Goal: Find specific page/section: Find specific page/section

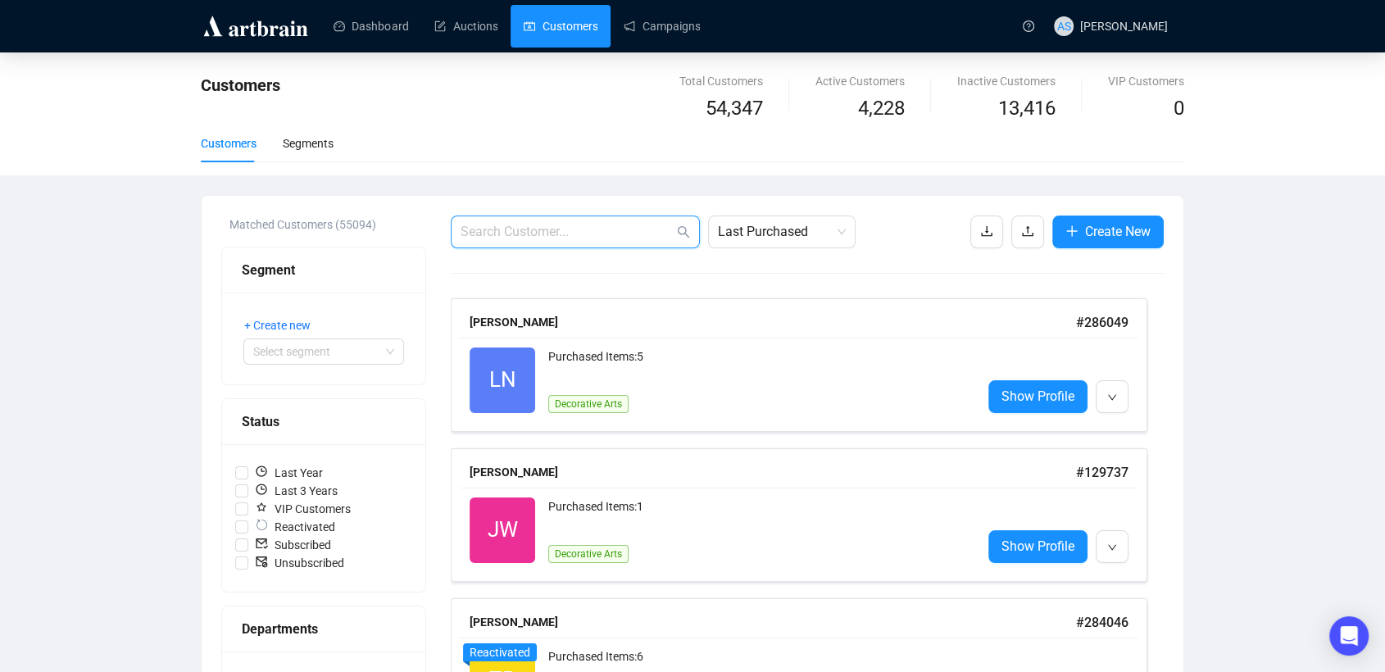
click at [596, 233] on input "text" at bounding box center [567, 232] width 213 height 20
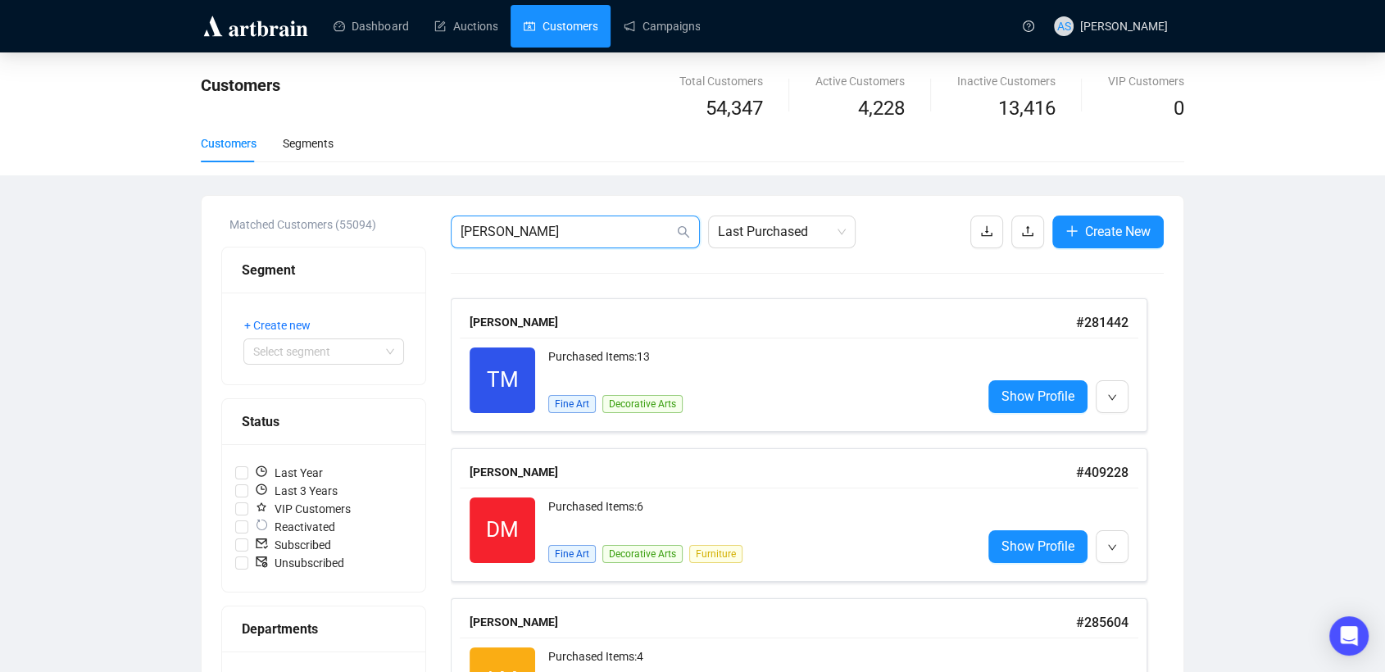
drag, startPoint x: 508, startPoint y: 238, endPoint x: 398, endPoint y: 236, distance: 110.7
paste input "[EMAIL_ADDRESS][DOMAIN_NAME]"
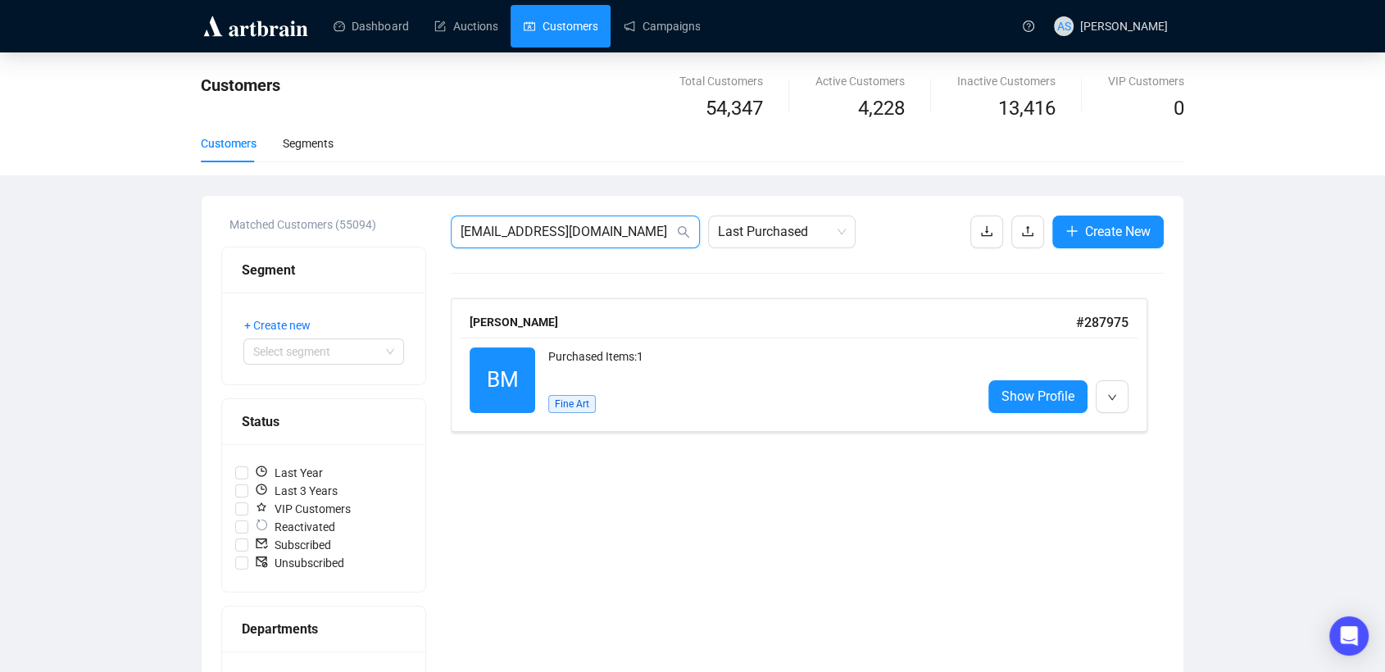
drag, startPoint x: 616, startPoint y: 230, endPoint x: 321, endPoint y: 224, distance: 296.0
click at [321, 224] on div "Matched Customers (55094) Segment + Create new Select segment Status Last Year …" at bounding box center [692, 625] width 943 height 818
paste input ".[PERSON_NAME].[PERSON_NAME]"
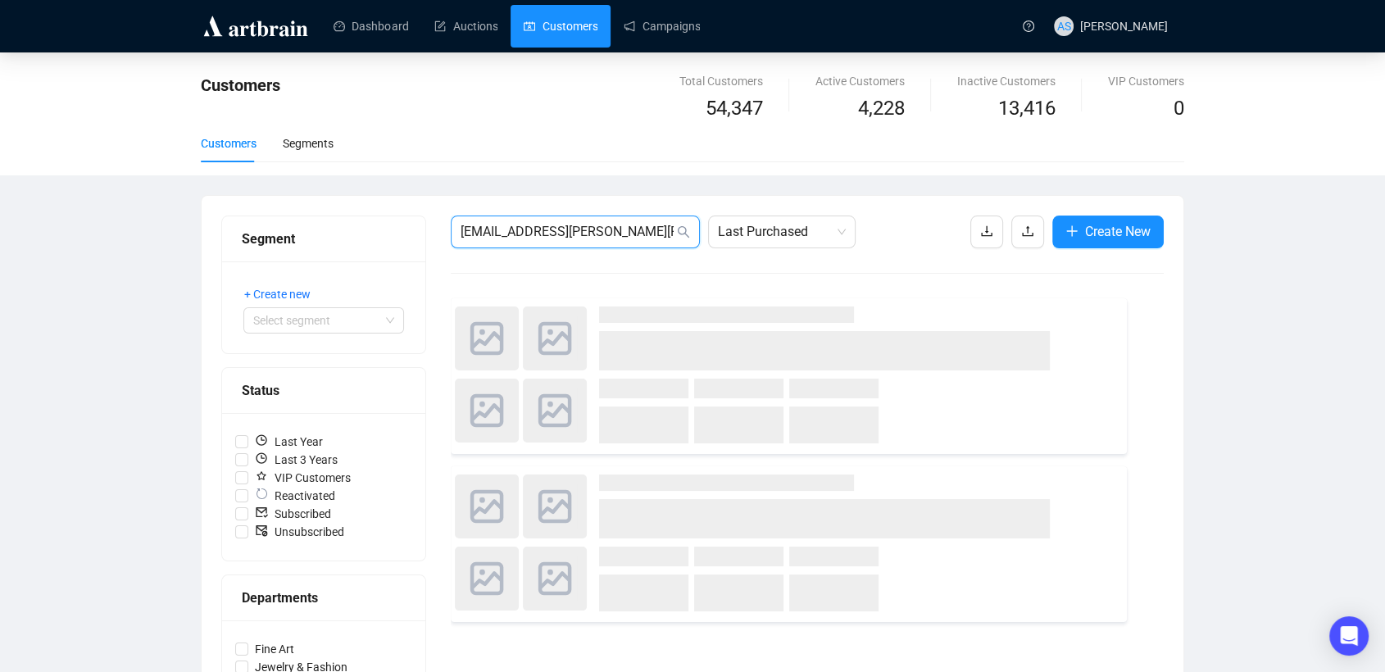
type input "[EMAIL_ADDRESS][PERSON_NAME][PERSON_NAME][DOMAIN_NAME]"
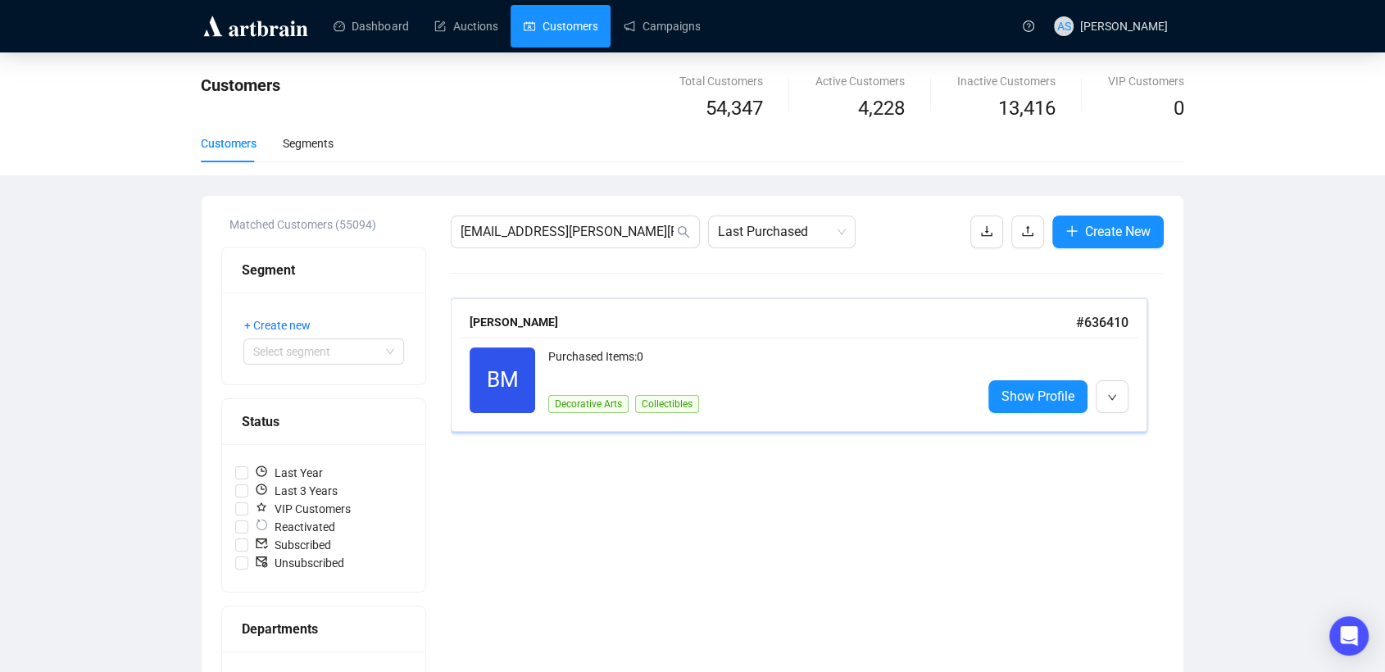
click at [512, 341] on div "BM Reactivated Purchased Items: 0 Decorative Arts Collectibles Show Profile" at bounding box center [799, 380] width 679 height 85
